Goal: Task Accomplishment & Management: Complete application form

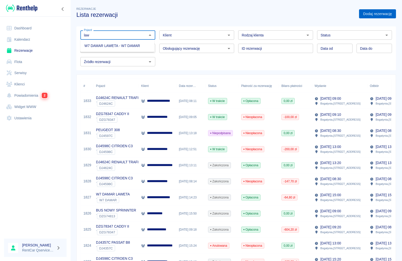
type input "law"
click at [382, 14] on link "Dodaj rezerwację" at bounding box center [377, 13] width 37 height 9
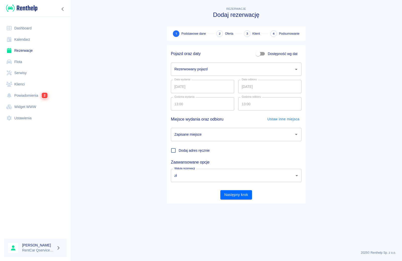
click at [199, 72] on input "Rezerwowany pojazd" at bounding box center [232, 69] width 119 height 9
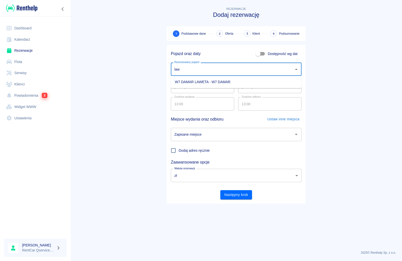
click at [196, 83] on li "W7 DAMAR LAWETA - W7 DAMAR" at bounding box center [236, 82] width 131 height 8
type input "W7 DAMAR LAWETA - W7 DAMAR"
click at [245, 85] on input "13.08.2025" at bounding box center [269, 86] width 63 height 13
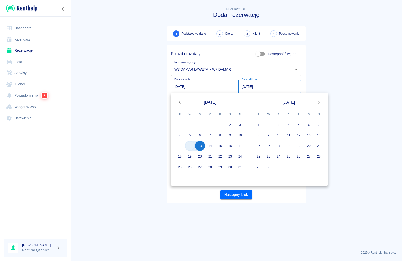
click at [190, 150] on button "12" at bounding box center [190, 146] width 10 height 10
click at [200, 146] on button "13" at bounding box center [200, 146] width 10 height 10
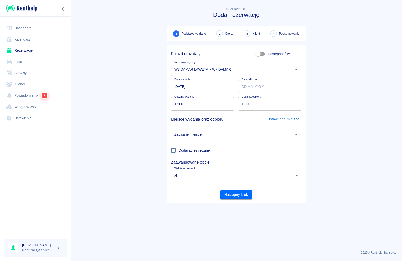
type input "13.08.2025"
click at [135, 118] on main "Rezerwacje Dodaj rezerwację 1 Podstawowe dane 2 Oferta 3 Klient 4 Podsumowanie …" at bounding box center [236, 126] width 332 height 241
click at [217, 137] on input "Zapisane miejsce" at bounding box center [232, 134] width 119 height 9
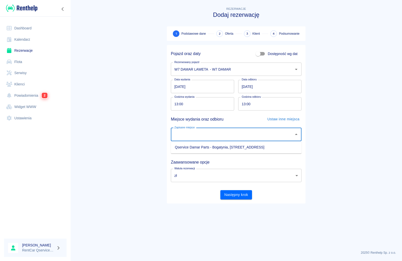
click at [218, 146] on li "Qservice Damar Parts - Bogatynia, Zgorzelecka 1" at bounding box center [236, 147] width 131 height 8
type input "Qservice Damar Parts - Bogatynia, Zgorzelecka 1"
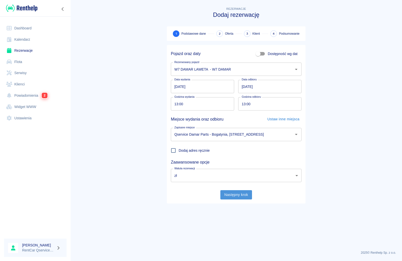
click at [236, 194] on button "Następny krok" at bounding box center [237, 194] width 32 height 9
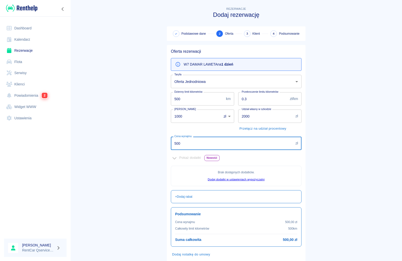
drag, startPoint x: 189, startPoint y: 143, endPoint x: 68, endPoint y: 145, distance: 121.5
click at [69, 146] on div "Dashboard Kalendarz Rezerwacje Flota Serwisy Klienci Powiadomienia 2 Widget WWW…" at bounding box center [201, 130] width 402 height 261
type input "300"
click at [117, 143] on main "Rezerwacje Dodaj rezerwację Podstawowe dane 2 Oferta 3 Klient 4 Podsumowanie Of…" at bounding box center [236, 141] width 332 height 270
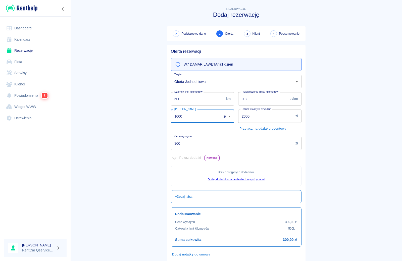
drag, startPoint x: 202, startPoint y: 114, endPoint x: 175, endPoint y: 119, distance: 26.9
click at [175, 119] on input "1000" at bounding box center [194, 116] width 47 height 13
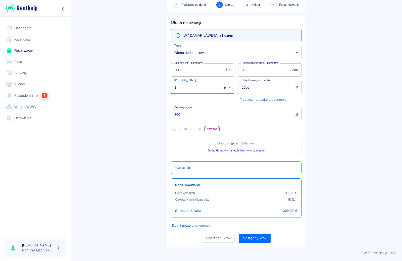
scroll to position [29, 0]
type input "1"
click at [255, 238] on button "Następny krok" at bounding box center [255, 238] width 32 height 9
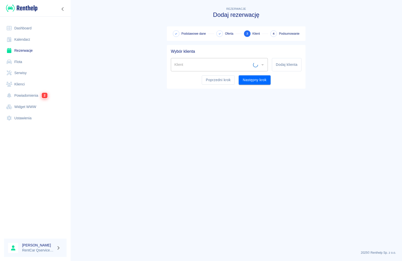
scroll to position [0, 0]
click at [206, 60] on input "Klient" at bounding box center [215, 64] width 85 height 9
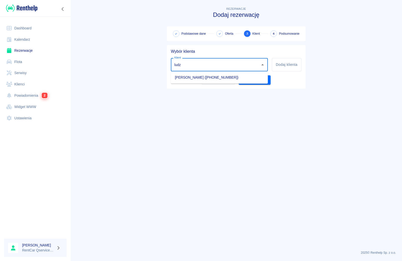
click at [198, 79] on li "PRZEMYSŁAW LUDZIAK (+48606715171)" at bounding box center [219, 77] width 97 height 8
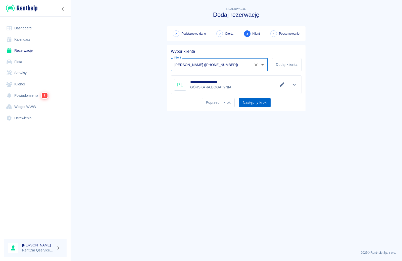
type input "PRZEMYSŁAW LUDZIAK (+48606715171)"
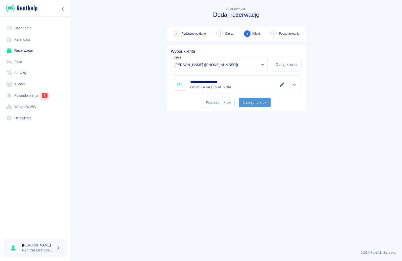
click at [259, 105] on button "Następny krok" at bounding box center [255, 102] width 32 height 9
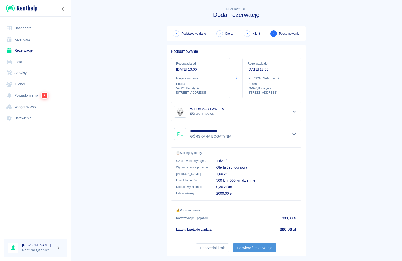
click at [253, 250] on button "Potwierdź rezerwację" at bounding box center [255, 248] width 44 height 9
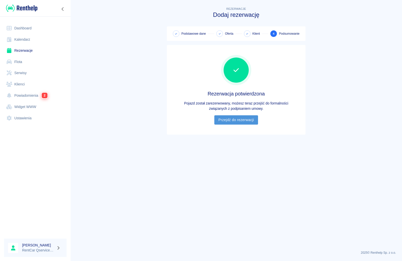
click at [238, 122] on link "Przejdź do rezerwacji" at bounding box center [237, 119] width 44 height 9
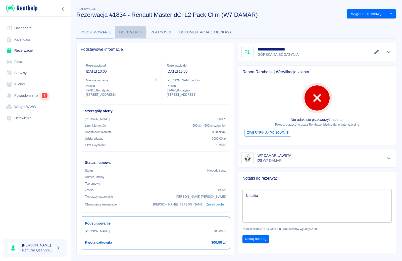
click at [126, 32] on button "Dokumenty" at bounding box center [130, 32] width 31 height 12
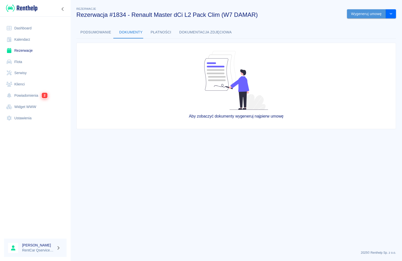
click at [368, 13] on button "Wygeneruj umowę" at bounding box center [366, 13] width 39 height 9
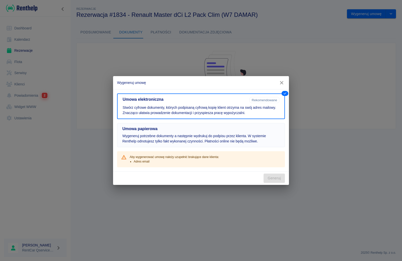
click at [229, 135] on p "Wygeneruj potrzebne dokumenty a następnie wydrukuj do podpisu przez klienta. W …" at bounding box center [200, 139] width 157 height 11
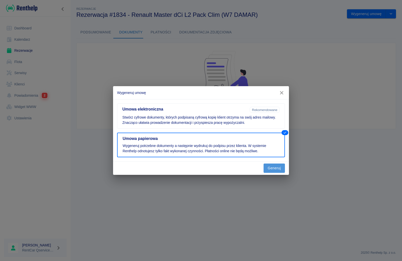
click at [272, 167] on button "Generuj" at bounding box center [274, 168] width 21 height 9
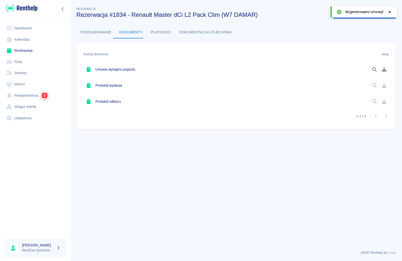
click at [391, 12] on icon at bounding box center [390, 12] width 2 height 2
click at [373, 14] on button "Oznacz: umowa podpisana" at bounding box center [359, 13] width 53 height 9
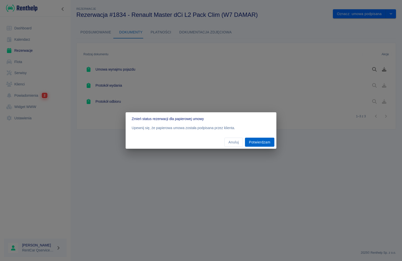
click at [260, 143] on button "Potwierdzam" at bounding box center [259, 142] width 29 height 9
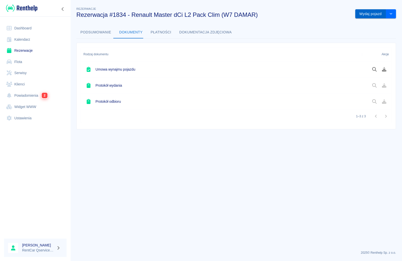
click at [373, 11] on button "Wydaj pojazd" at bounding box center [371, 13] width 31 height 9
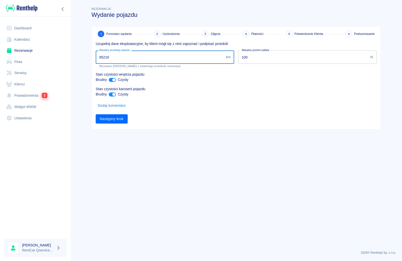
click at [175, 58] on input "95216" at bounding box center [160, 57] width 128 height 13
type input "95458"
click at [110, 119] on button "Następny krok" at bounding box center [112, 118] width 32 height 9
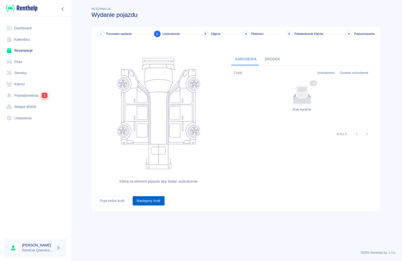
click at [143, 204] on button "Następny krok" at bounding box center [149, 200] width 32 height 9
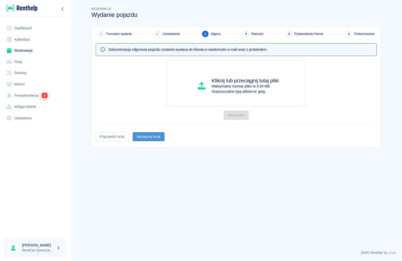
click at [153, 135] on button "Następny krok" at bounding box center [149, 136] width 32 height 9
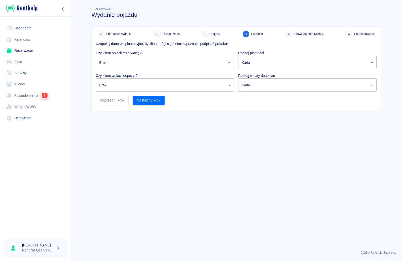
click at [151, 63] on body "Używamy plików Cookies, by zapewnić Ci najlepsze możliwe doświadczenie. Aby dow…" at bounding box center [201, 130] width 402 height 261
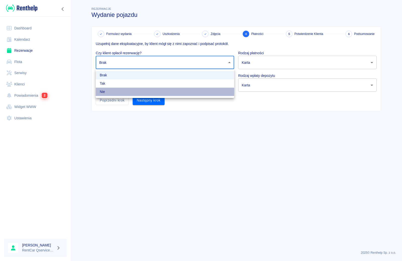
click at [144, 95] on li "Nie" at bounding box center [165, 92] width 139 height 8
type input "false"
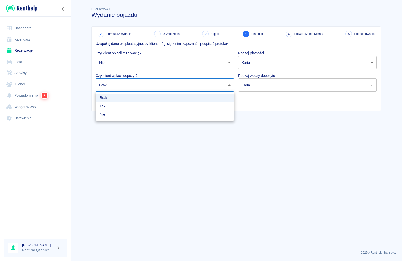
click at [142, 84] on body "Używamy plików Cookies, by zapewnić Ci najlepsze możliwe doświadczenie. Aby dow…" at bounding box center [201, 130] width 402 height 261
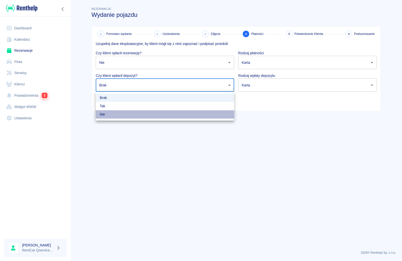
click at [138, 115] on li "Nie" at bounding box center [165, 114] width 139 height 8
type input "false"
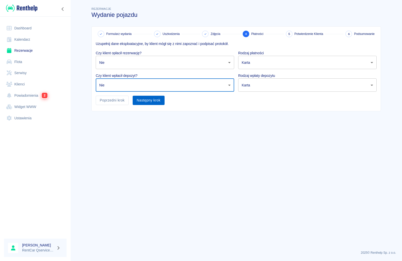
click at [147, 99] on button "Następny krok" at bounding box center [149, 100] width 32 height 9
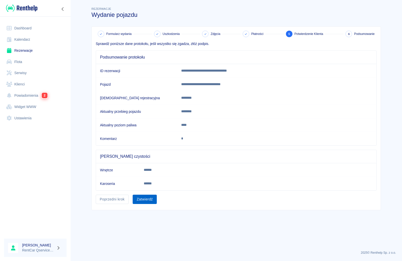
click at [150, 199] on button "Zatwierdź" at bounding box center [145, 199] width 24 height 9
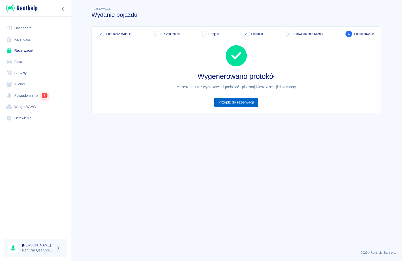
click at [237, 105] on link "Przejdź do rezerwacji" at bounding box center [237, 102] width 44 height 9
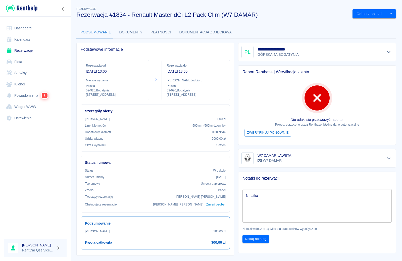
click at [129, 34] on button "Dokumenty" at bounding box center [130, 32] width 31 height 12
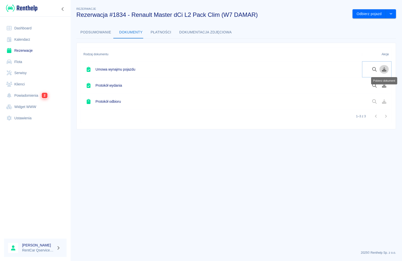
click at [383, 70] on icon "Pobierz dokument" at bounding box center [385, 69] width 6 height 5
click at [385, 84] on icon "Pobierz dokument" at bounding box center [385, 85] width 6 height 5
